Goal: Transaction & Acquisition: Purchase product/service

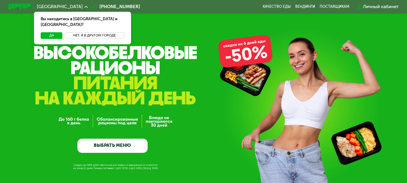
click at [86, 32] on button "Нет, я в другом городе" at bounding box center [95, 35] width 60 height 7
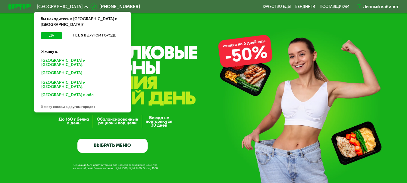
click at [55, 101] on div "Я живу совсем в другом городе" at bounding box center [82, 106] width 97 height 11
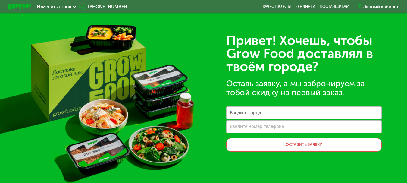
click at [244, 113] on label "Введите город" at bounding box center [245, 112] width 31 height 3
click at [244, 113] on input "Введите город" at bounding box center [303, 112] width 155 height 13
type input "*********"
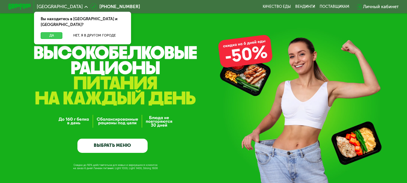
click at [50, 32] on button "Да" at bounding box center [52, 35] width 22 height 7
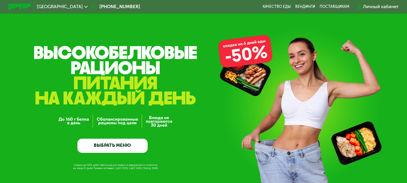
click at [105, 150] on link "ВЫБРАТЬ МЕНЮ" at bounding box center [112, 145] width 70 height 14
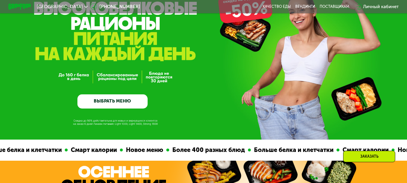
click at [105, 166] on img at bounding box center [113, 185] width 105 height 39
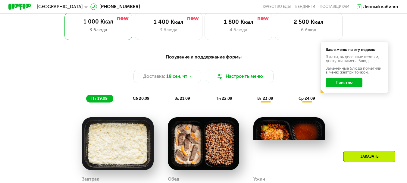
scroll to position [422, 0]
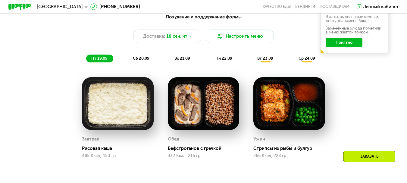
click at [146, 61] on span "сб 20.09" at bounding box center [141, 58] width 17 height 5
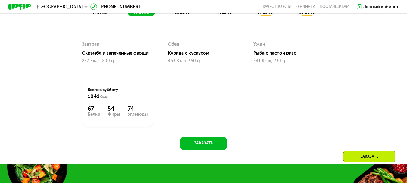
scroll to position [452, 0]
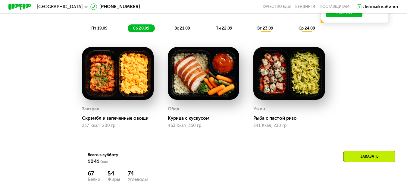
click at [185, 30] on span "вс 21.09" at bounding box center [182, 28] width 16 height 5
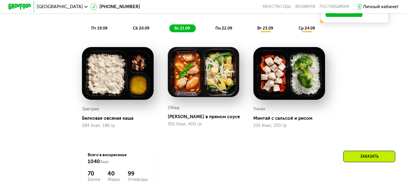
click at [220, 30] on span "пн 22.09" at bounding box center [223, 28] width 17 height 5
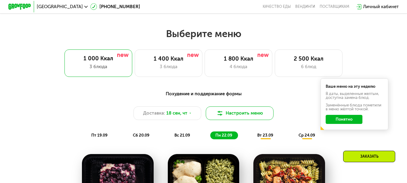
scroll to position [332, 0]
